Goal: Information Seeking & Learning: Learn about a topic

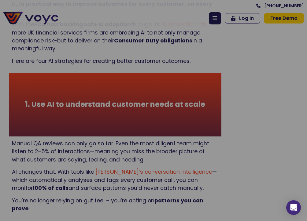
scroll to position [323, 0]
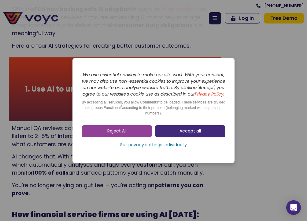
click at [173, 136] on link "Accept all" at bounding box center [190, 131] width 70 height 12
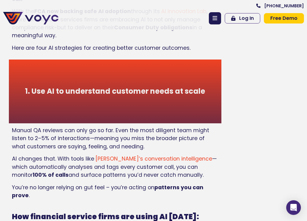
scroll to position [322, 0]
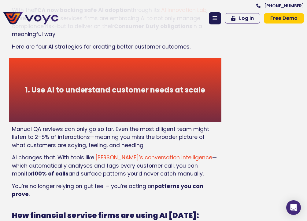
click at [117, 154] on span "[PERSON_NAME]’s conversation intelligence" at bounding box center [153, 157] width 117 height 7
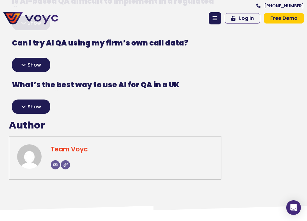
scroll to position [1716, 0]
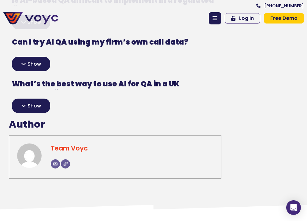
click at [37, 104] on span "Show" at bounding box center [33, 106] width 13 height 5
